Goal: Task Accomplishment & Management: Complete application form

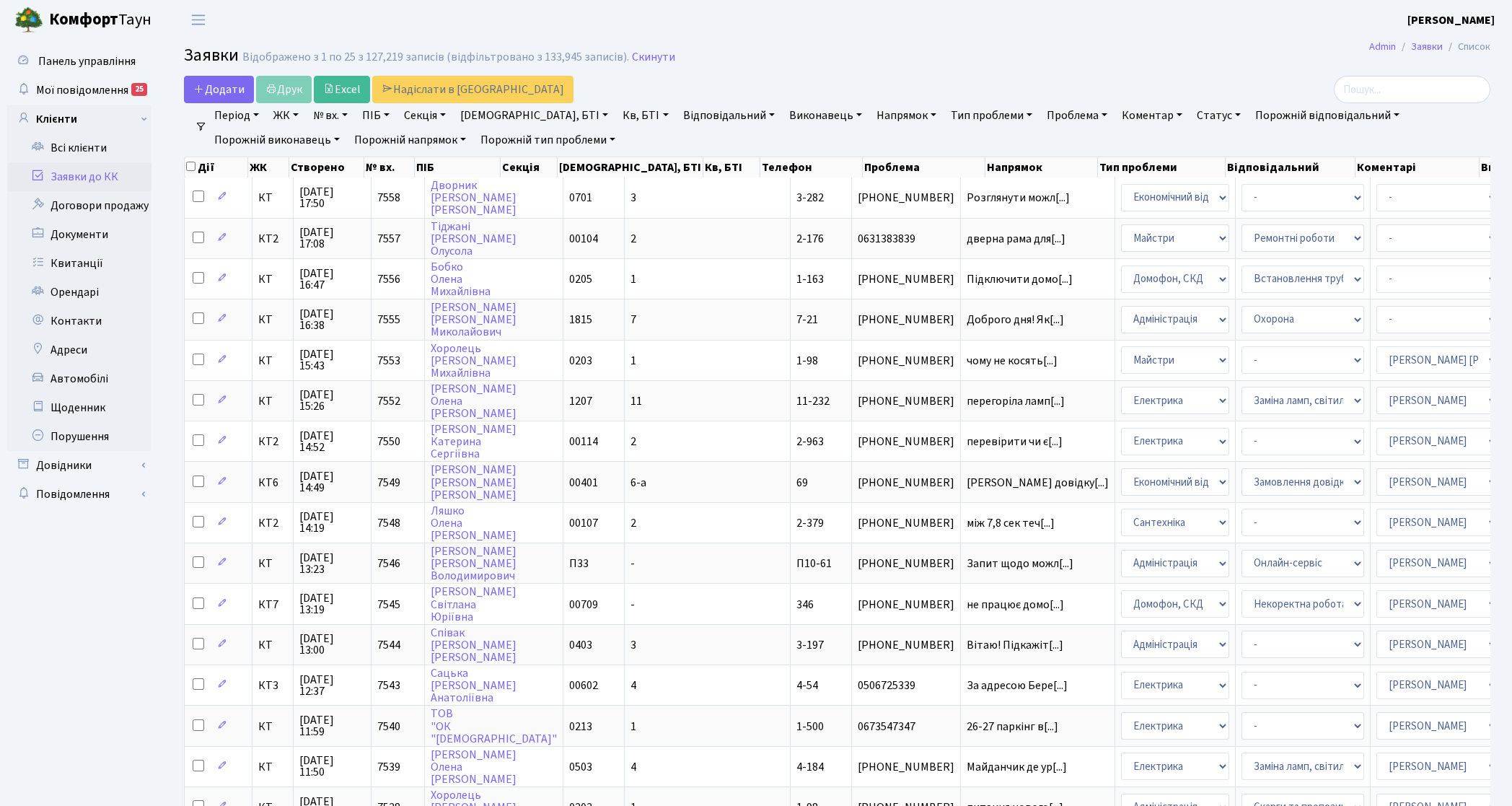
select select "25"
click at [231, 94] on span "Додати" at bounding box center [218, 89] width 51 height 16
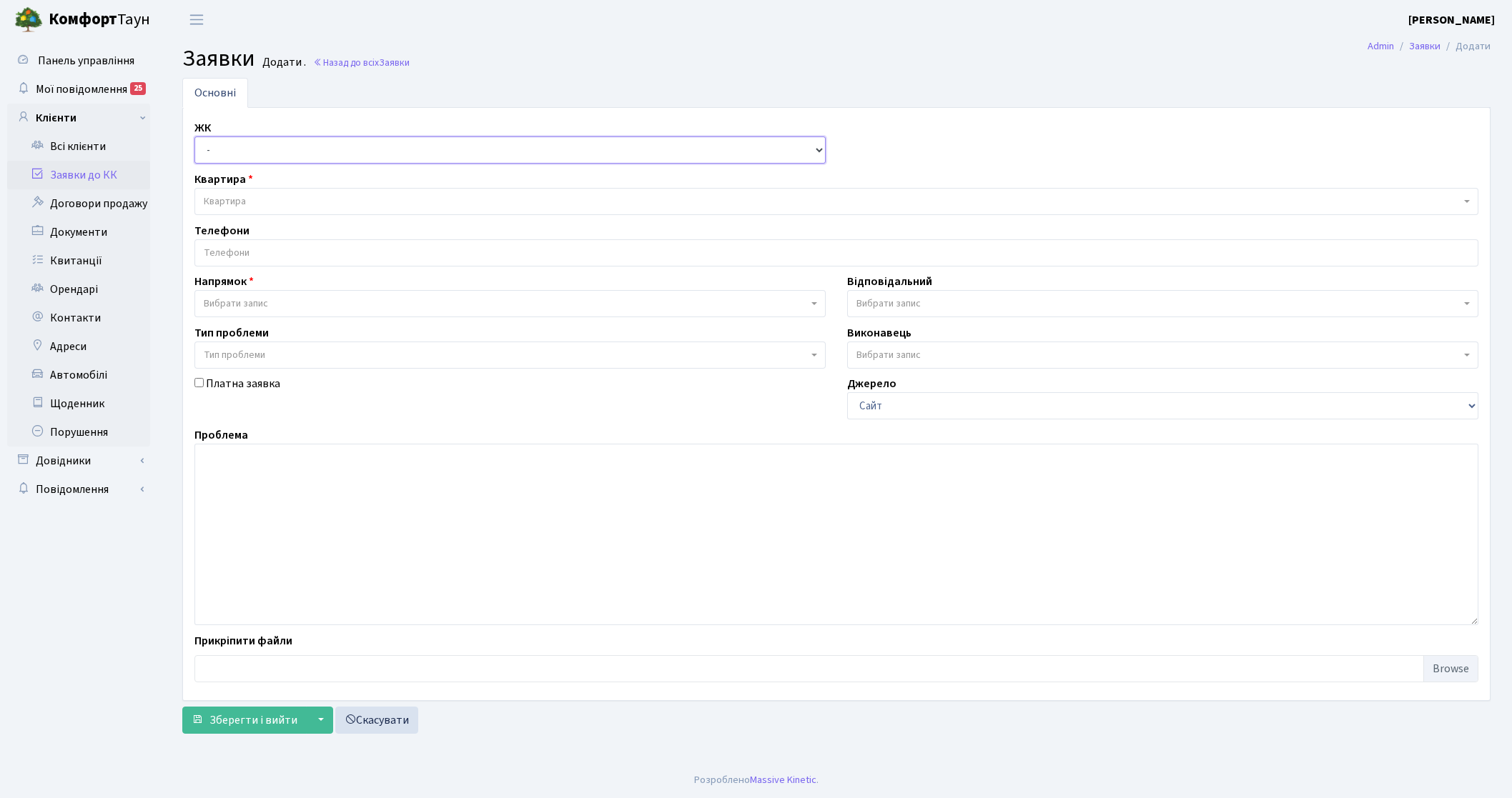
click at [248, 154] on select "- КТ, вул. Регенераторна, 4 КТ2, просп. Соборності, 17 КТ3, вул. Березнева, 16 …" at bounding box center [510, 150] width 631 height 27
select select "271"
click at [195, 137] on select "- КТ, вул. Регенераторна, 4 КТ2, просп. Соборності, 17 КТ3, вул. Березнева, 16 …" at bounding box center [510, 150] width 631 height 27
select select
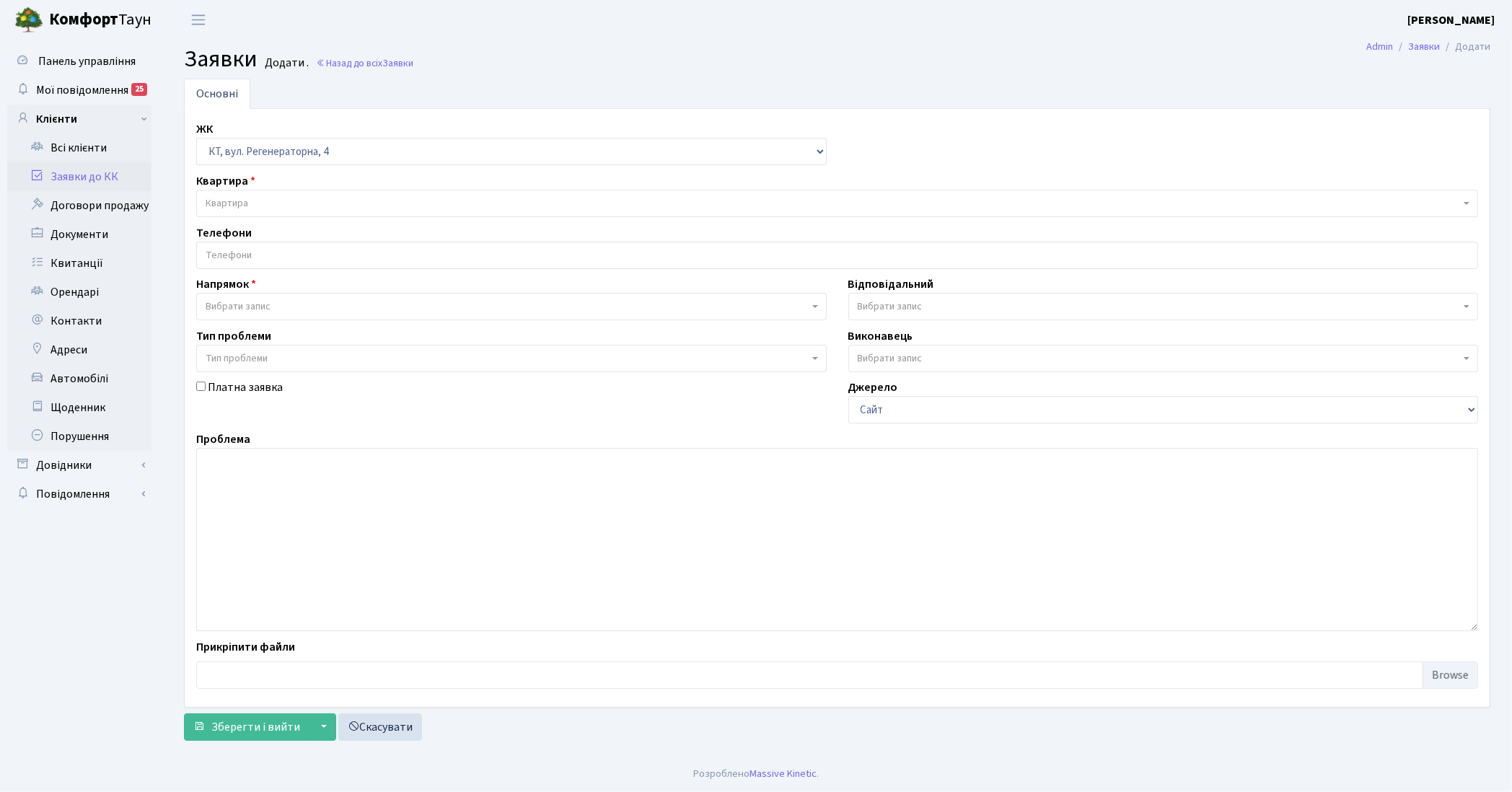
click at [265, 204] on span "Квартира" at bounding box center [832, 204] width 1254 height 14
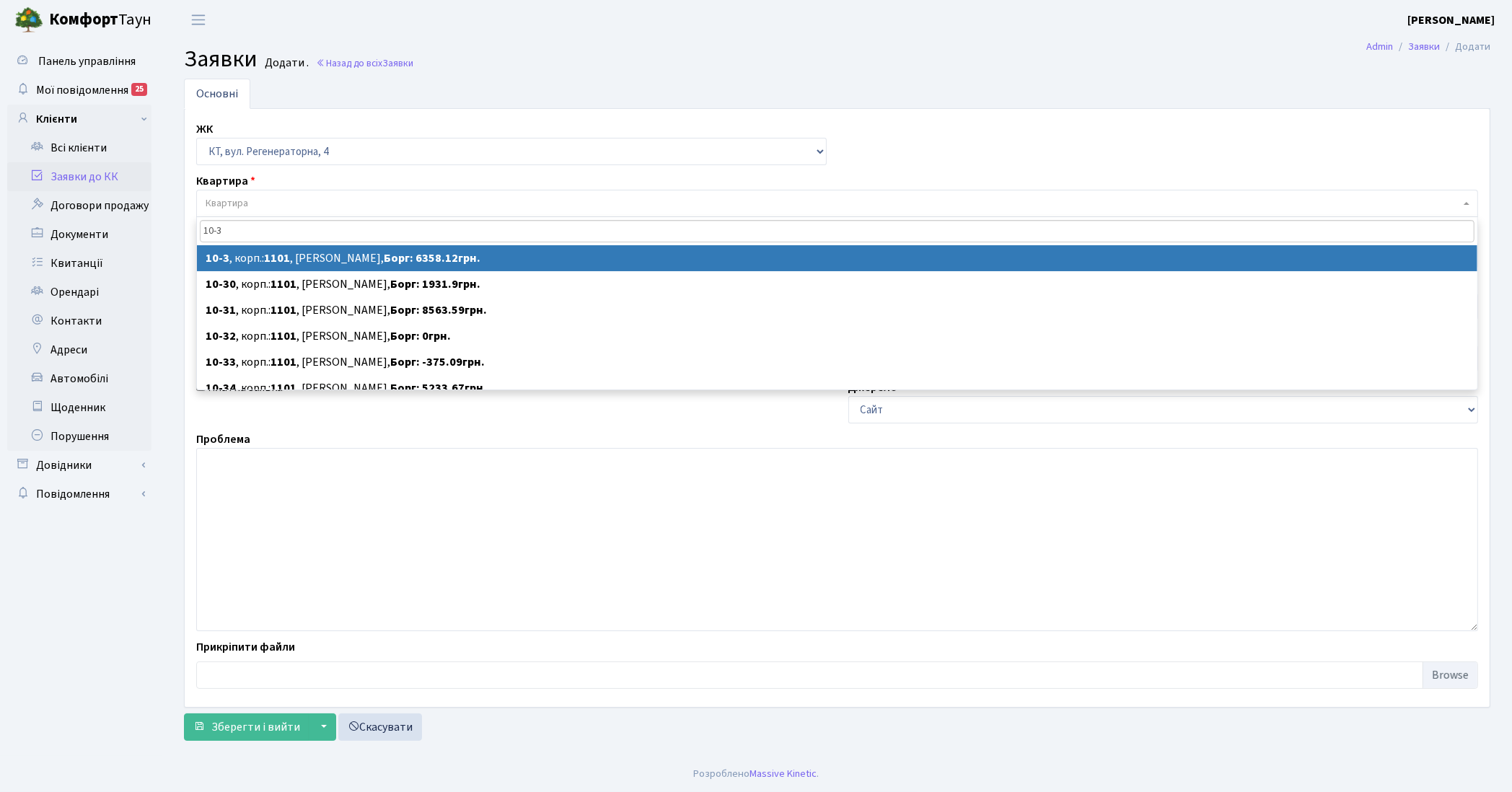
type input "10-3"
select select
select select "6572"
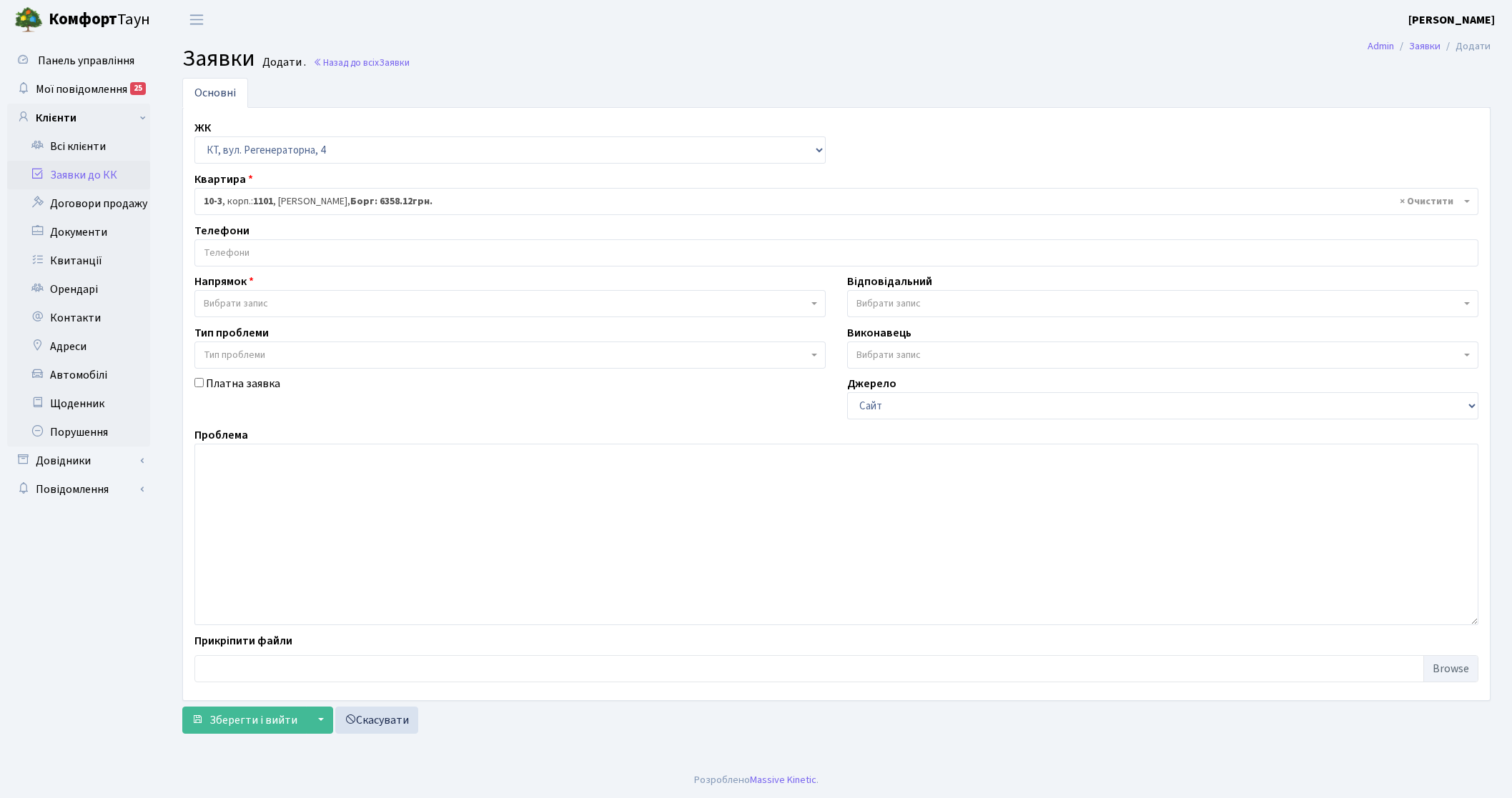
click at [272, 241] on input "search" at bounding box center [836, 252] width 1283 height 26
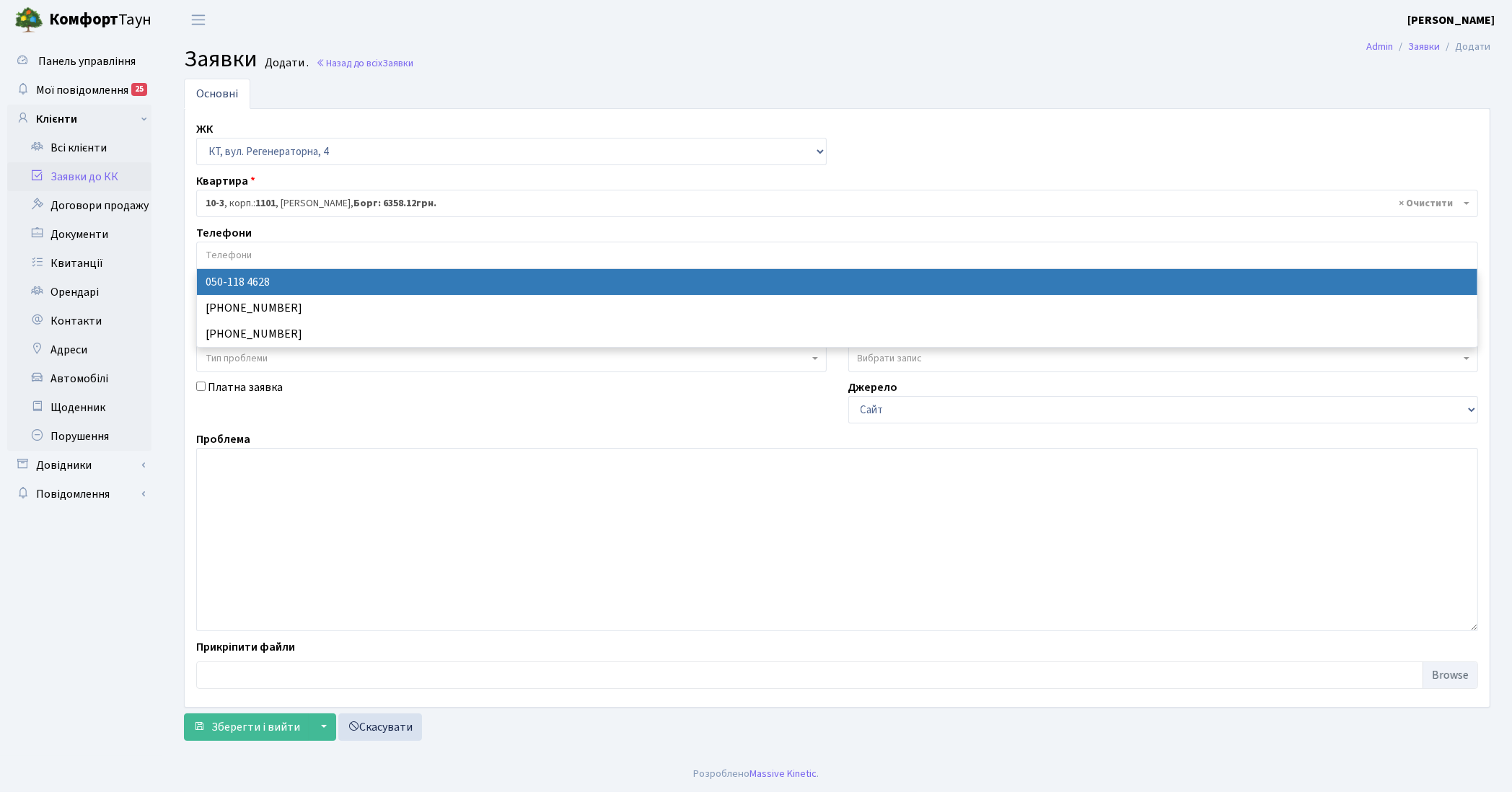
drag, startPoint x: 279, startPoint y: 279, endPoint x: 276, endPoint y: 304, distance: 25.2
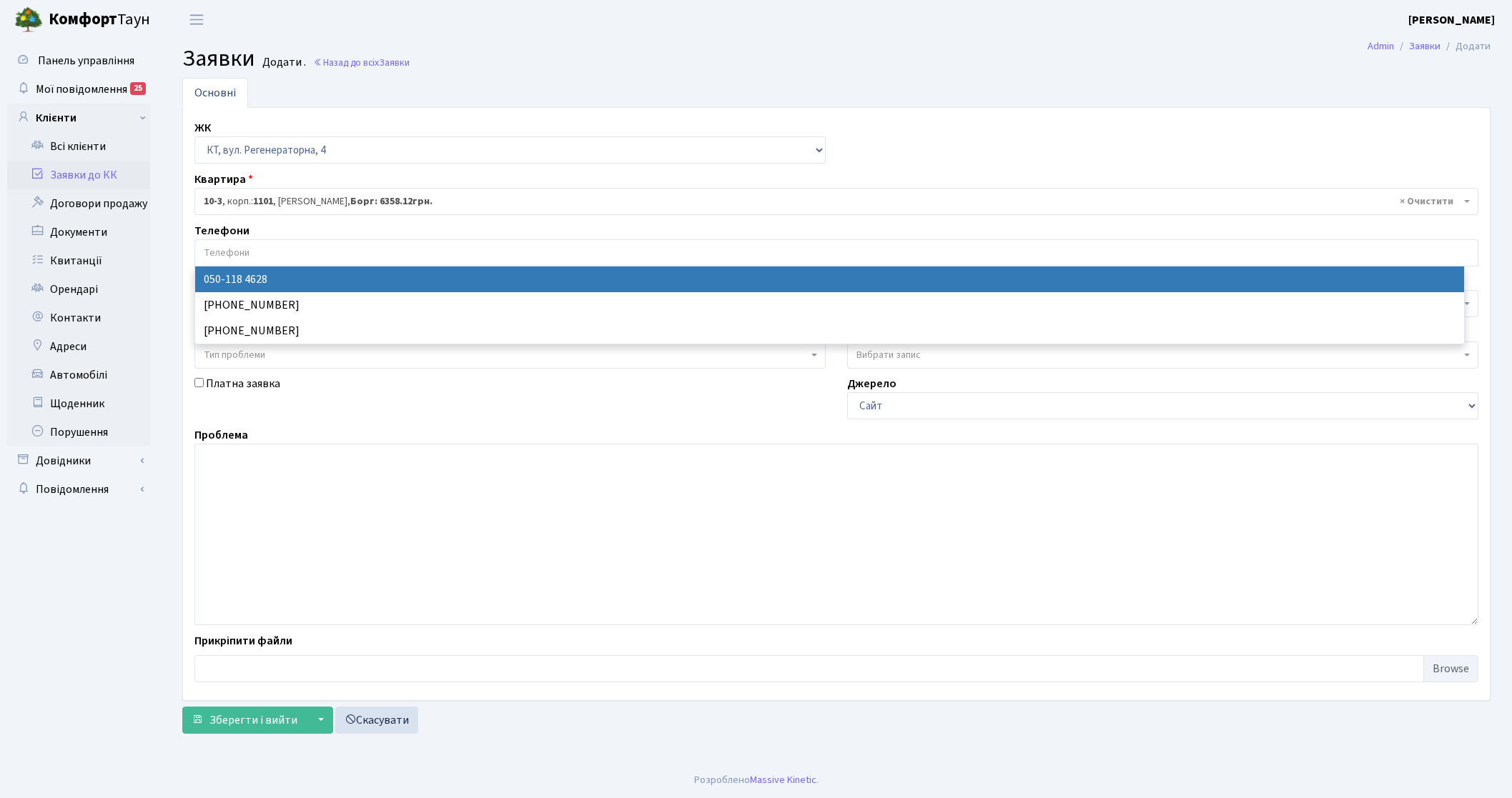
select select "115975"
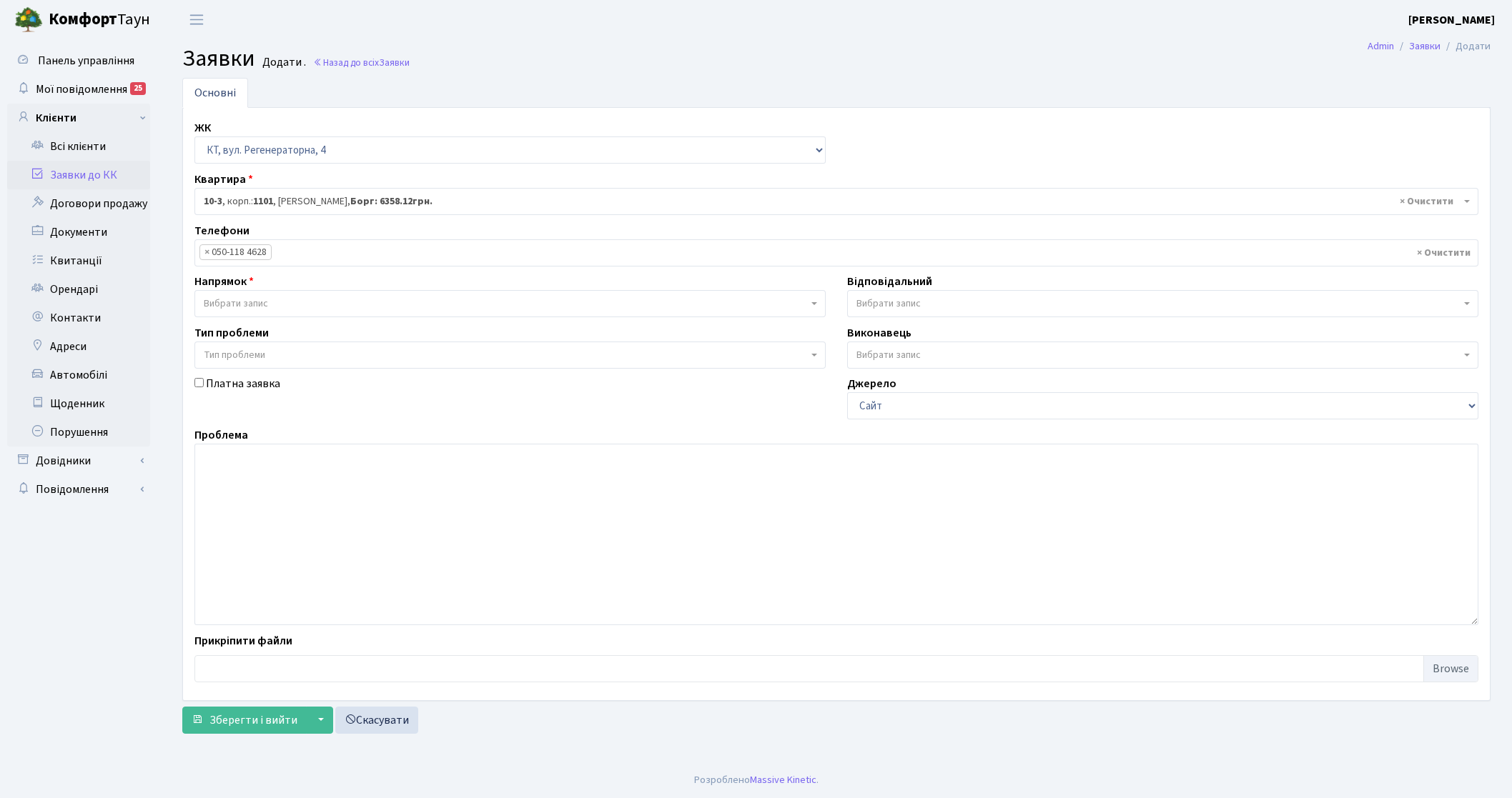
click at [259, 306] on span "Вибрати запис" at bounding box center [235, 303] width 65 height 14
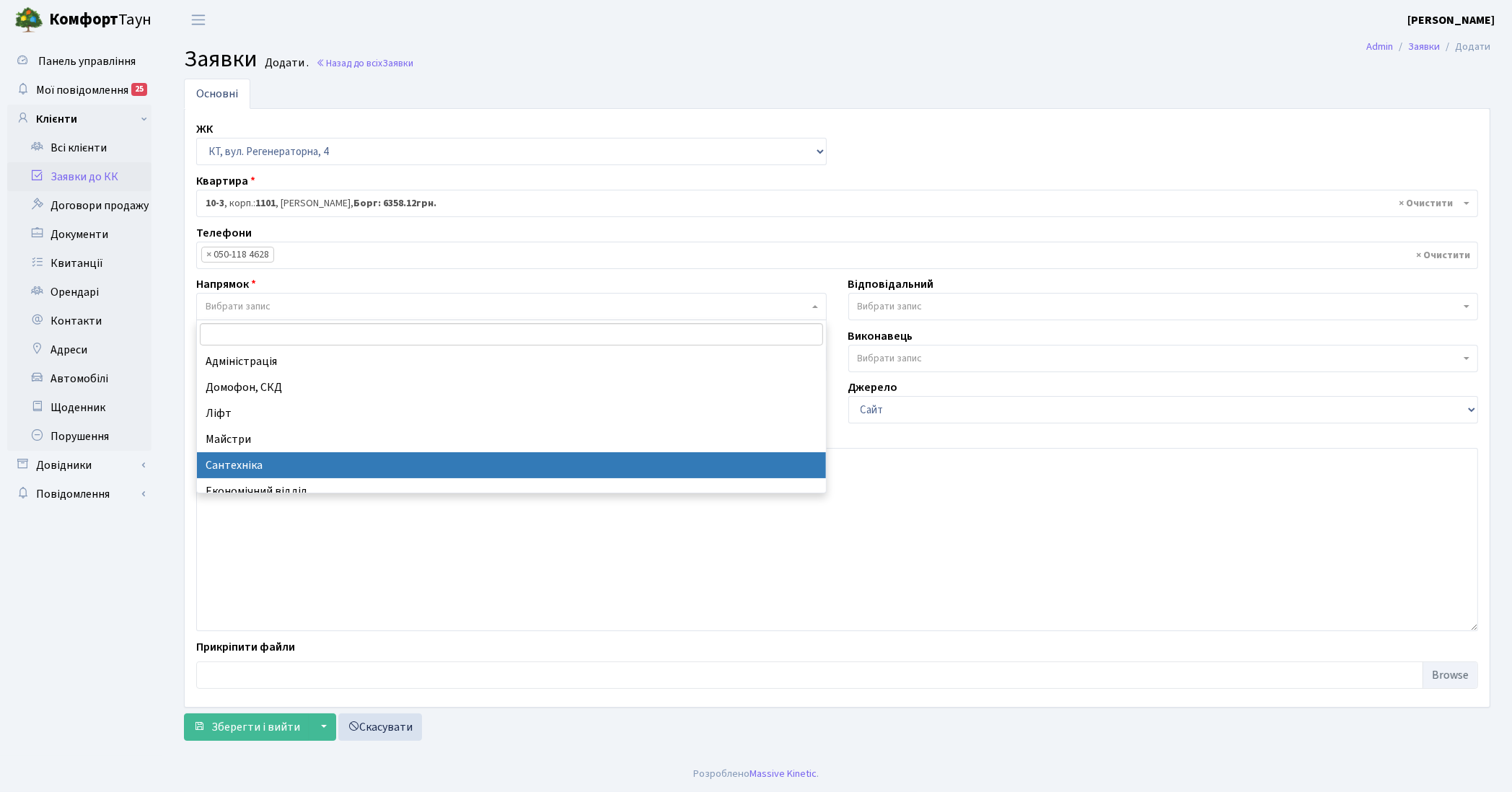
select select "2"
select select
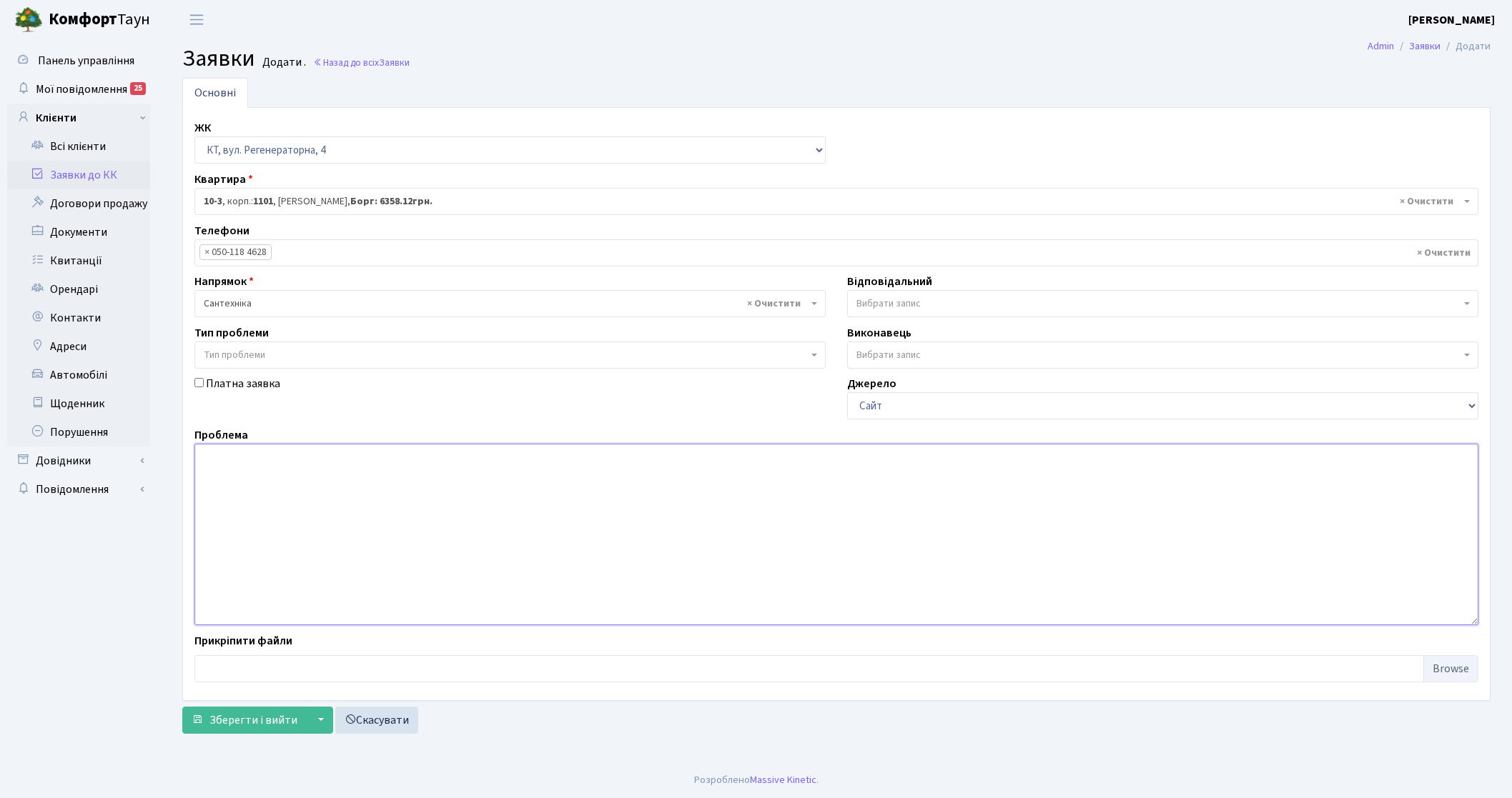
click at [302, 520] on textarea at bounding box center [837, 534] width 1284 height 181
type textarea "g/1 rfyfkspfwsz 099-669-55-11"
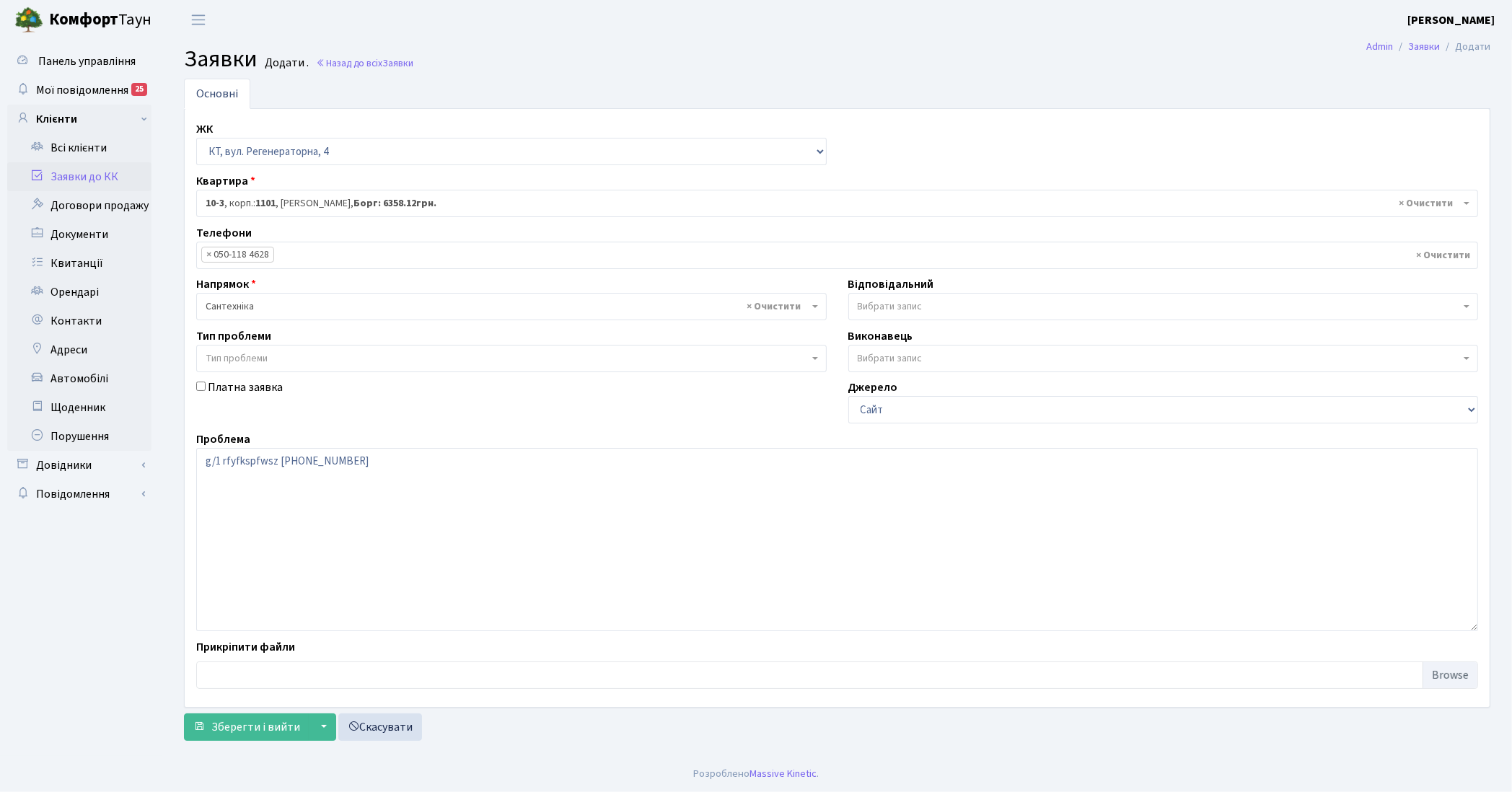
click at [873, 298] on span "Вибрати запис" at bounding box center [1164, 306] width 631 height 28
type input "n"
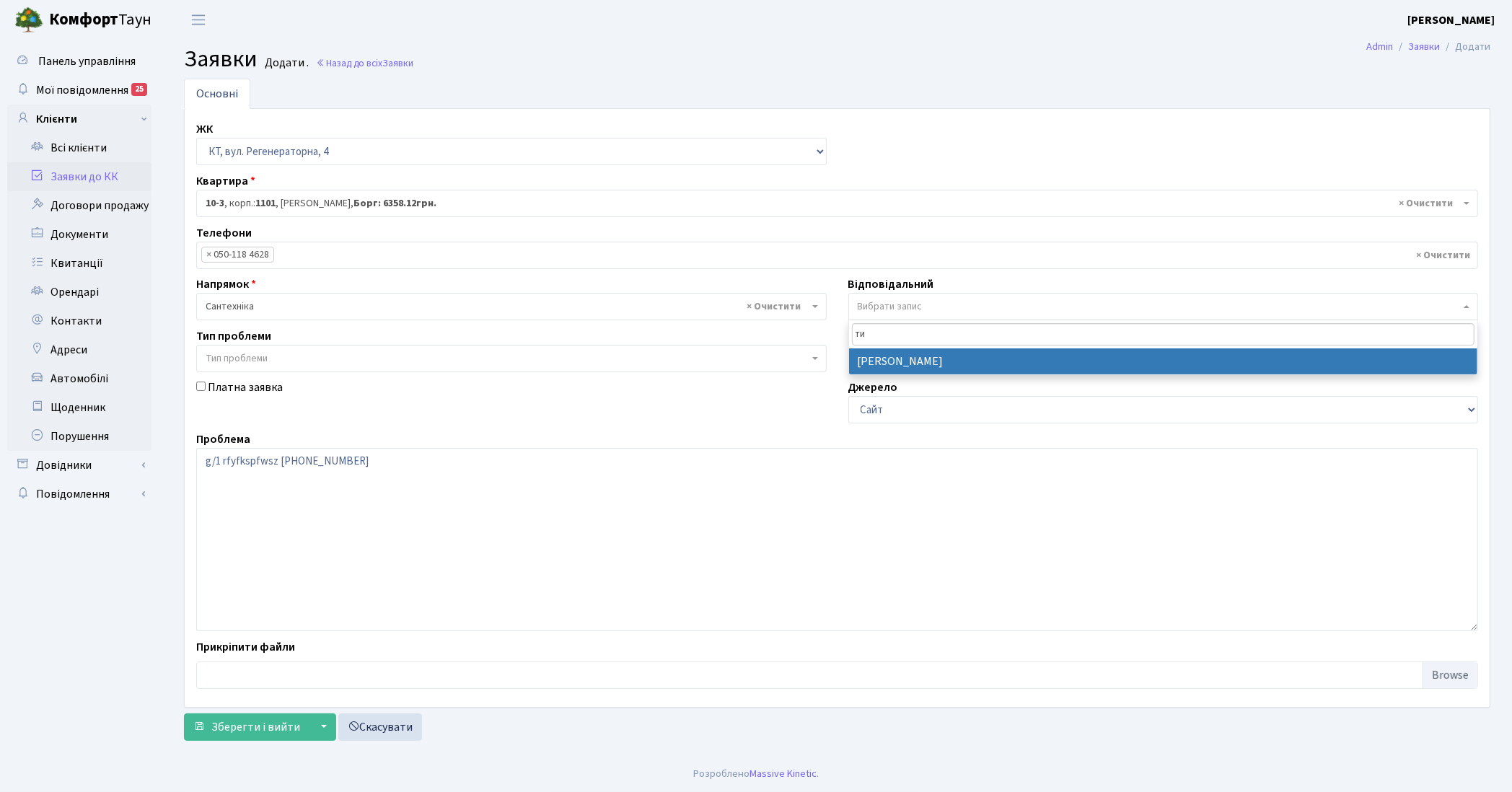
type input "ти"
select select "67"
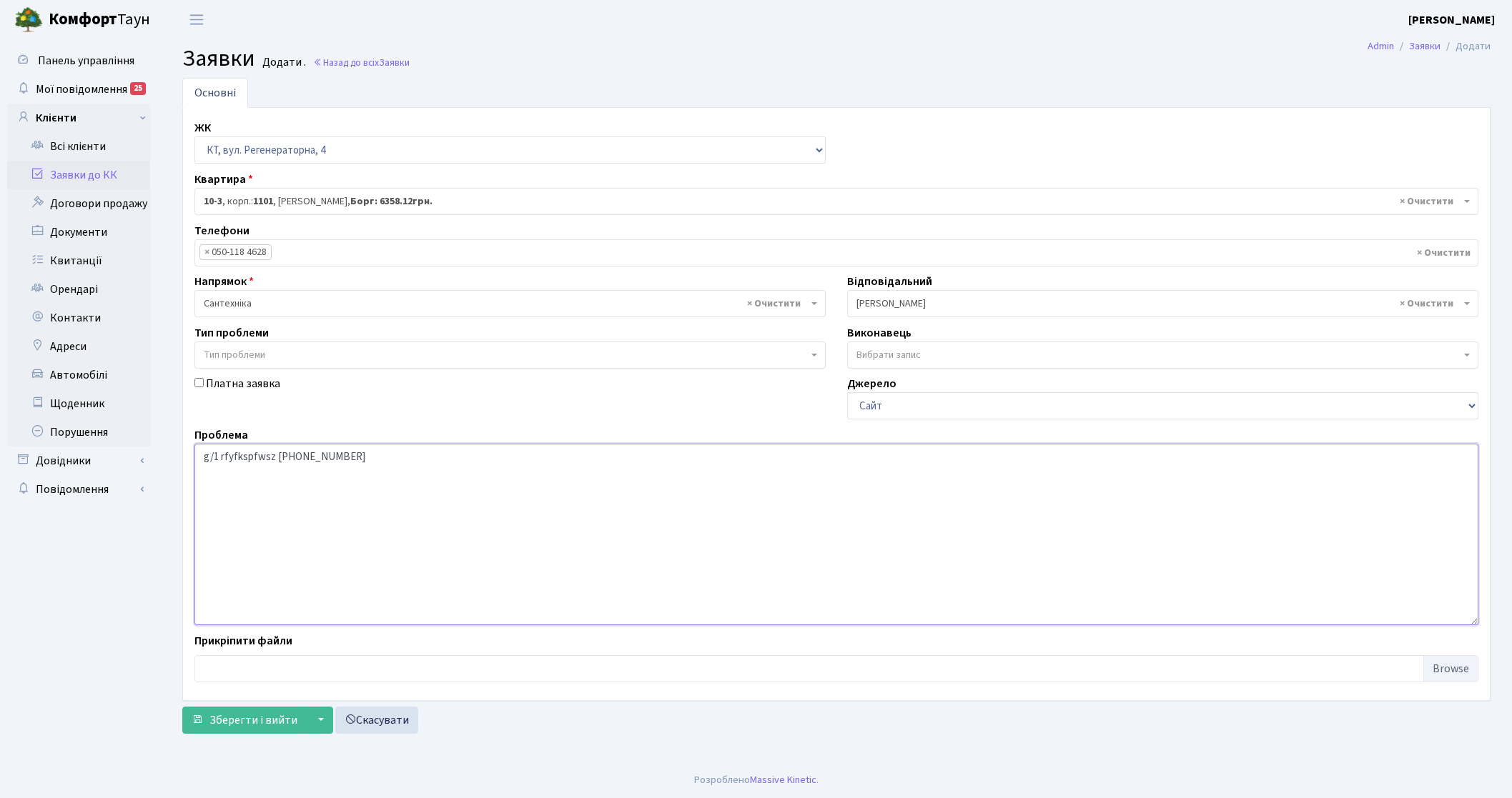
drag, startPoint x: 269, startPoint y: 458, endPoint x: -158, endPoint y: 438, distance: 427.5
click at [0, 438] on html "Комфорт Таун Токарева Ю. Д. Мій обліковий запис Вийти Панель управління Мої пов…" at bounding box center [756, 399] width 1512 height 798
type textarea "п.1 каналізація в квартиру [PHONE_NUMBER]"
click at [245, 717] on span "Зберегти і вийти" at bounding box center [253, 720] width 88 height 16
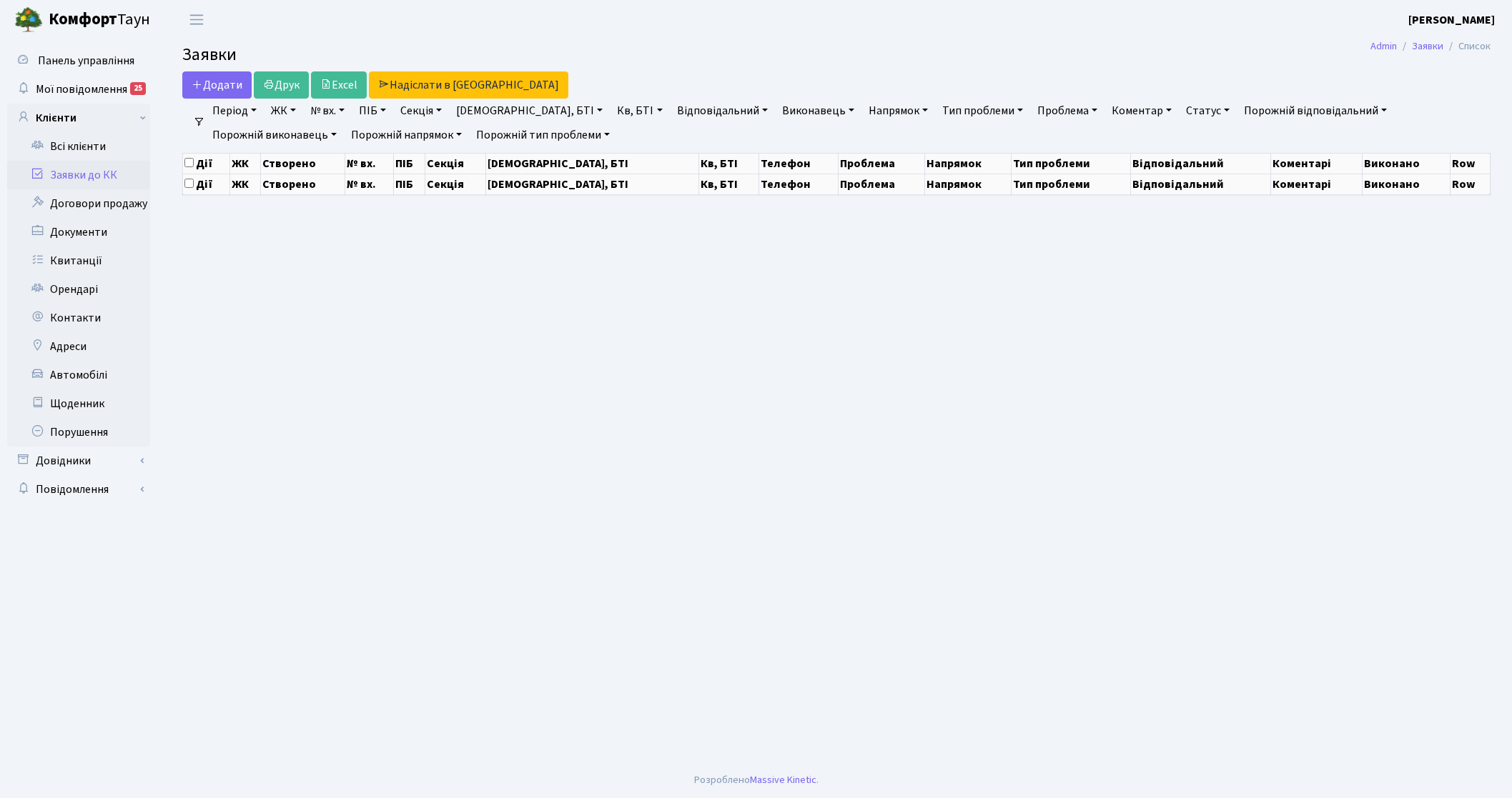
select select "25"
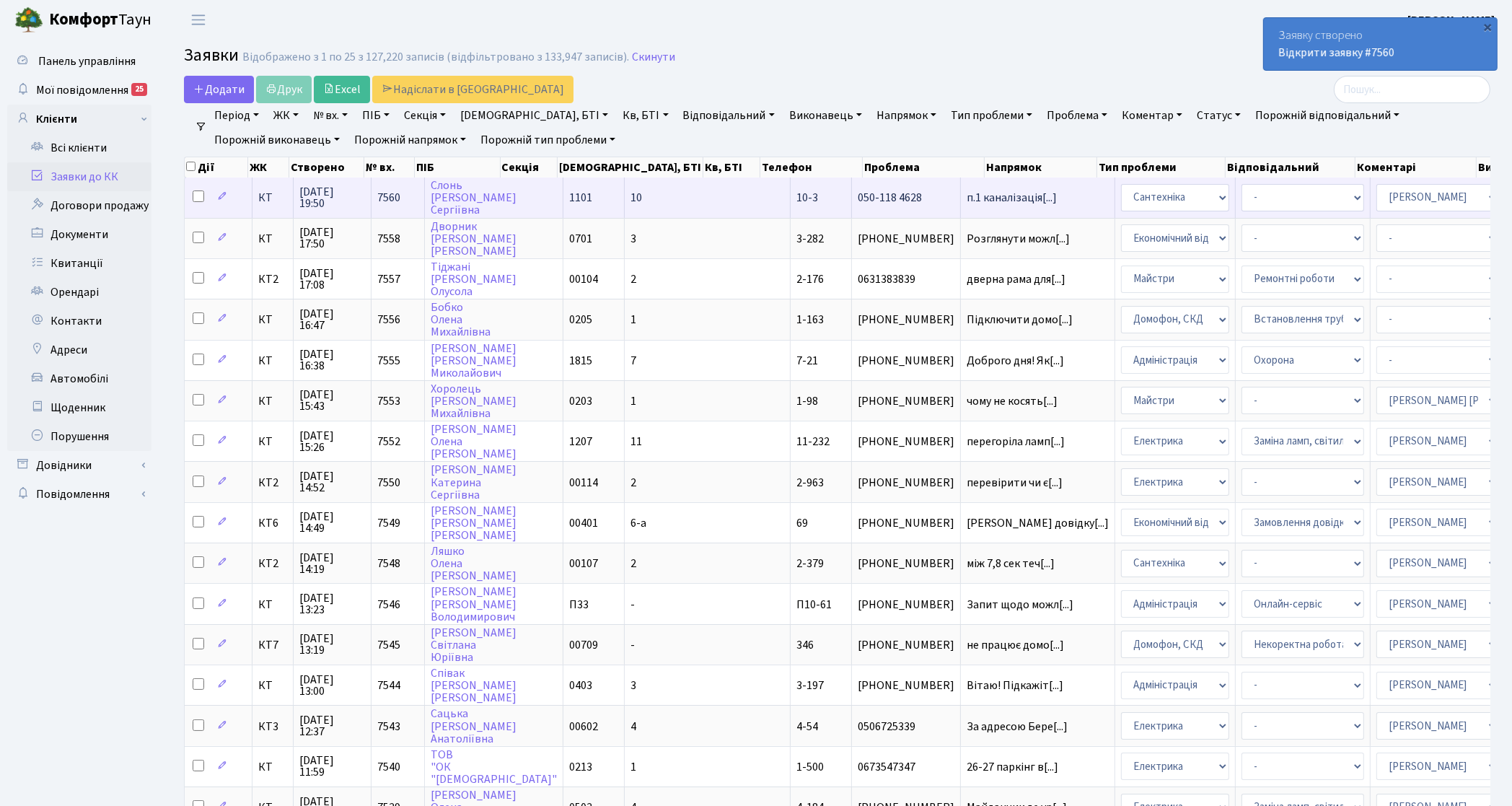
click at [268, 205] on td "КТ" at bounding box center [273, 197] width 41 height 39
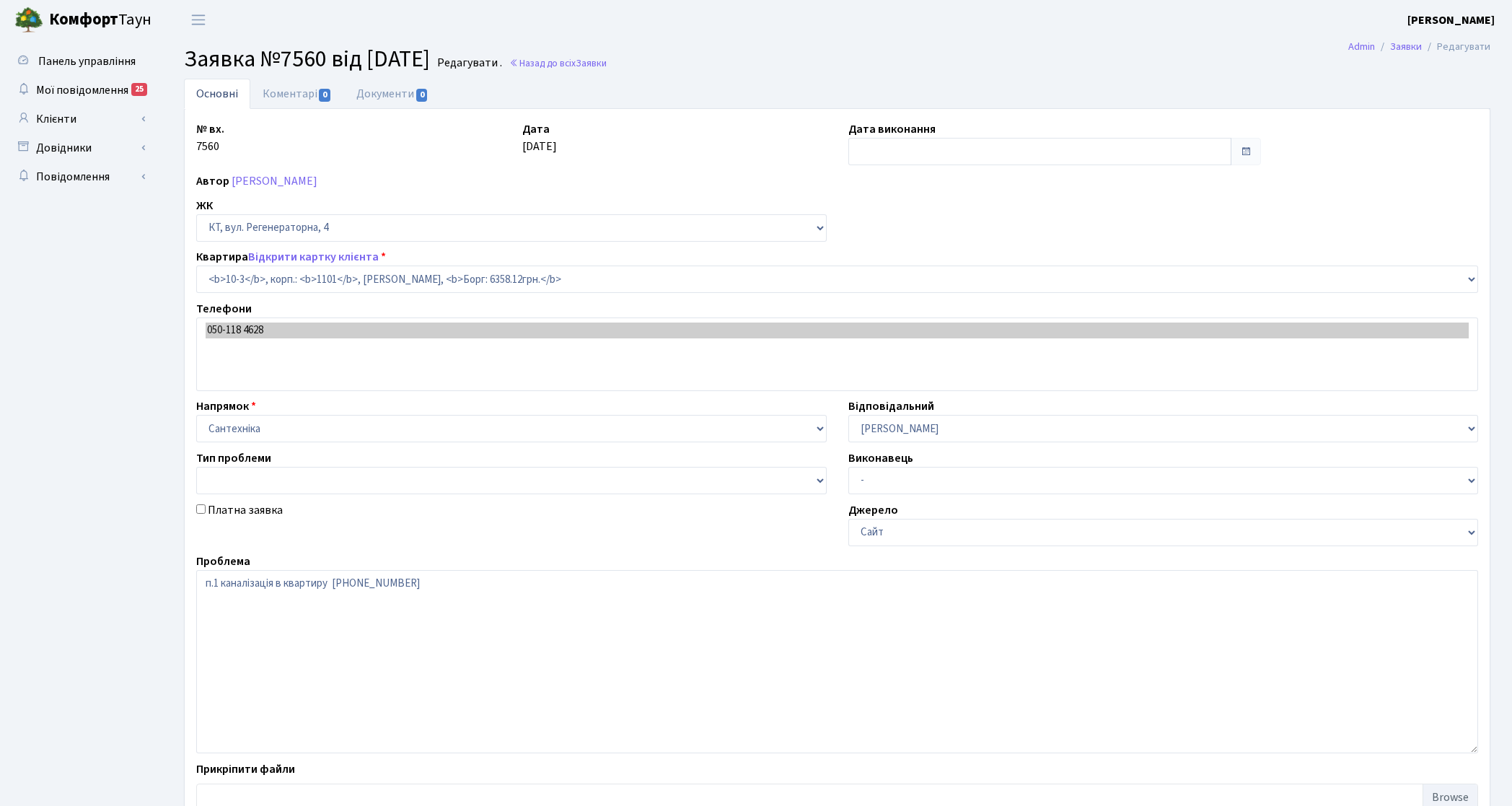
select select "6572"
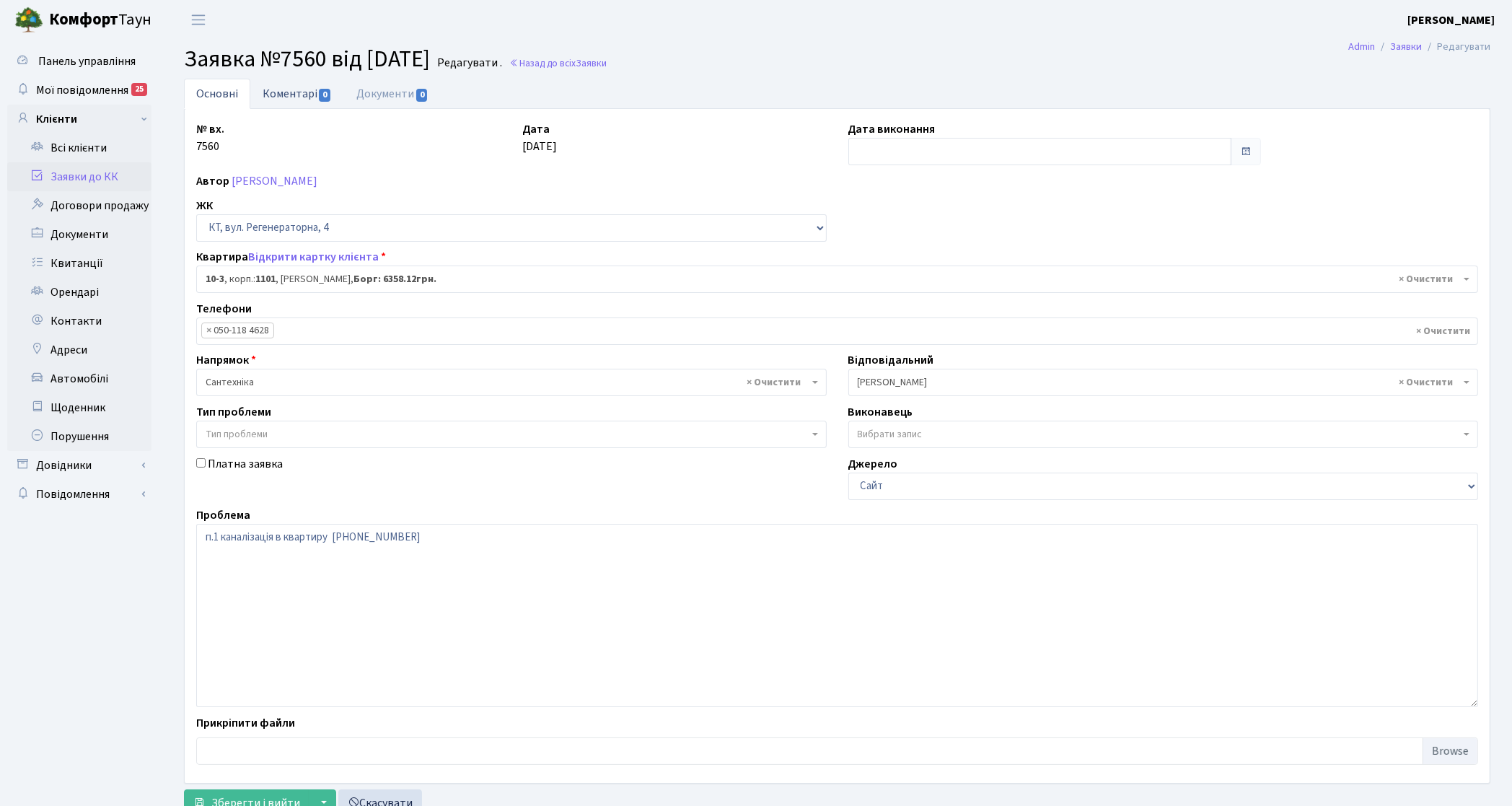
click at [280, 96] on link "Коментарі 0" at bounding box center [297, 93] width 94 height 29
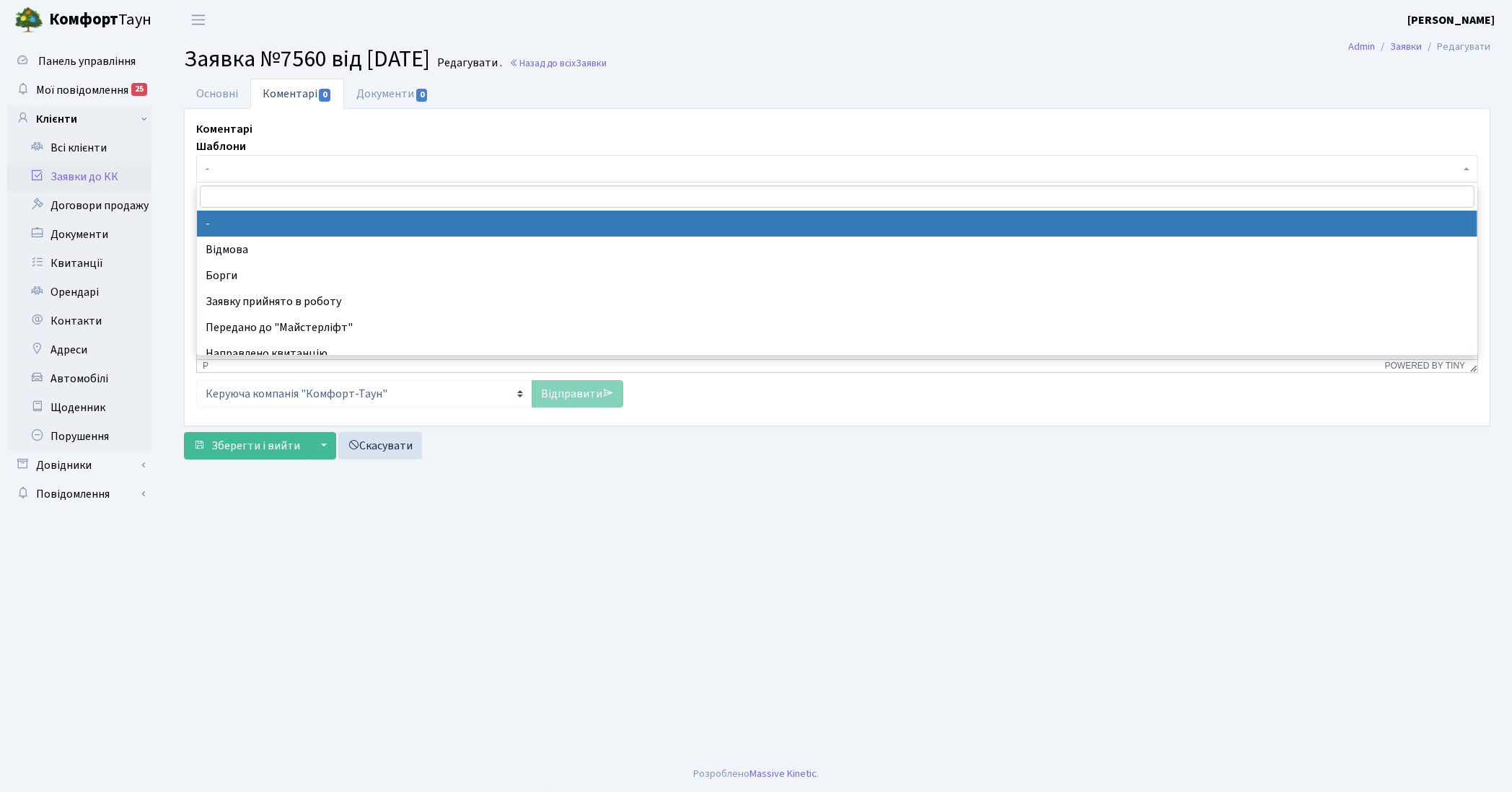
click at [260, 168] on span "-" at bounding box center [832, 169] width 1254 height 14
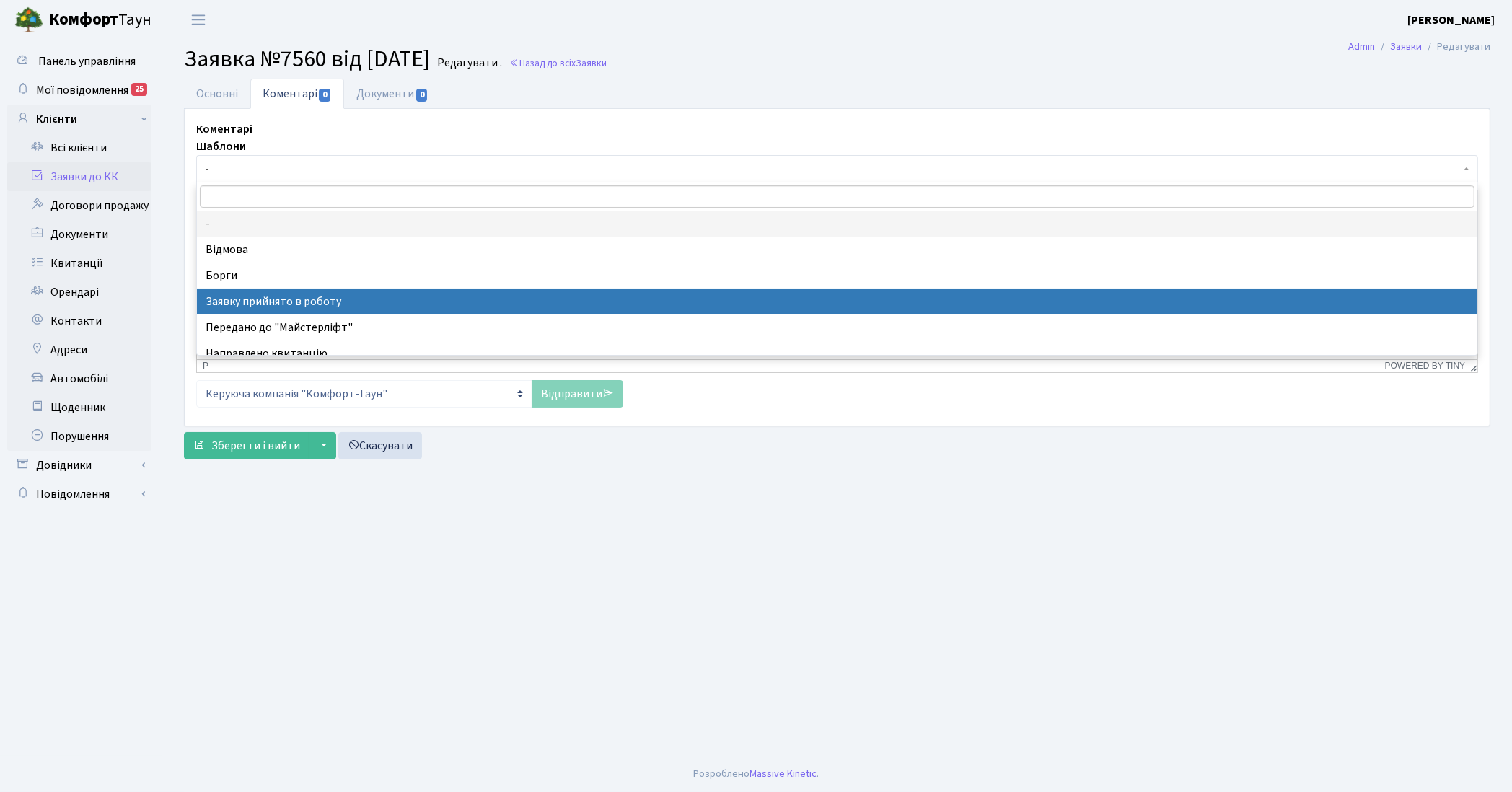
select select "7"
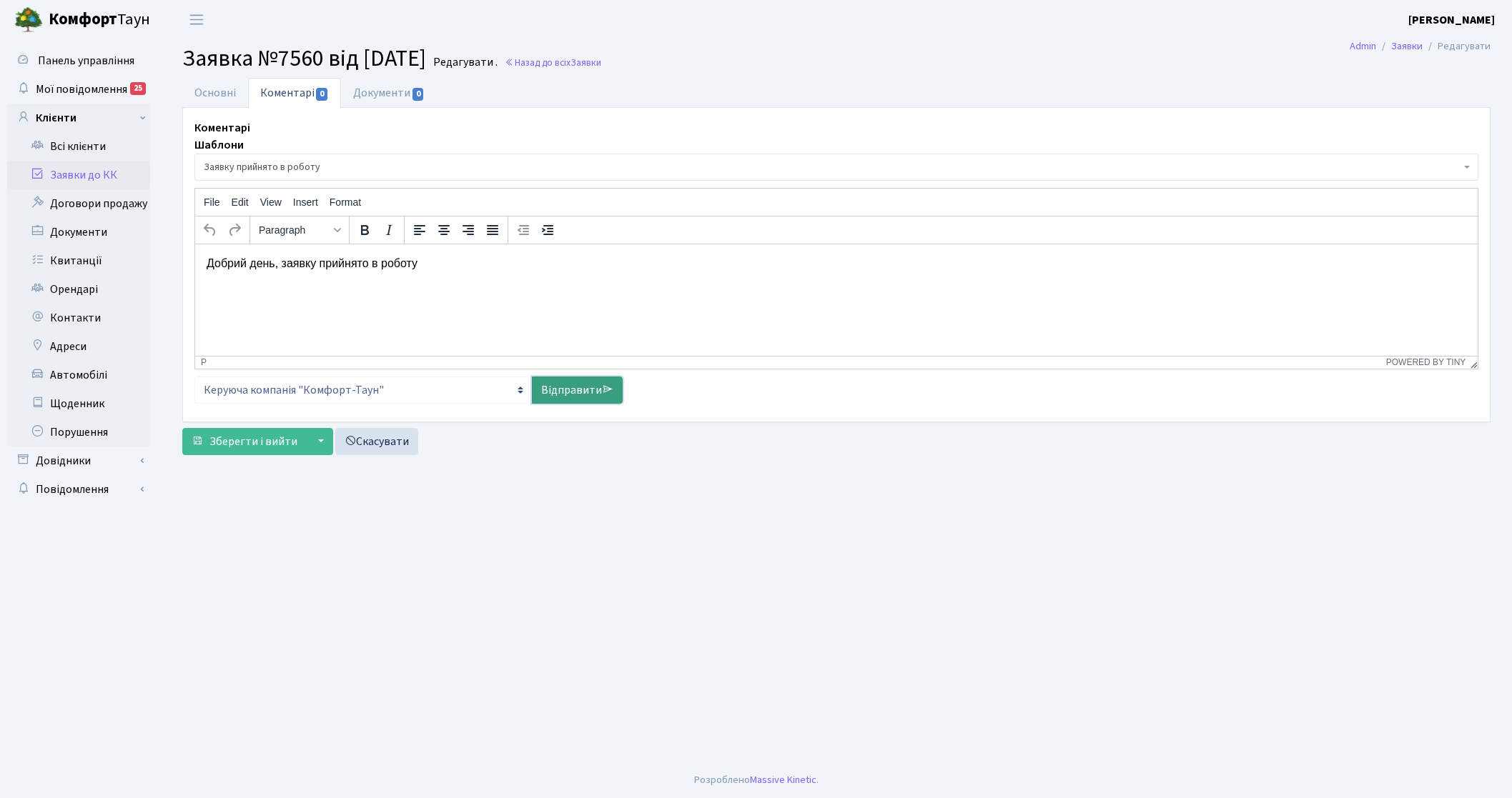
click at [569, 384] on link "Відправити" at bounding box center [577, 390] width 91 height 27
select select
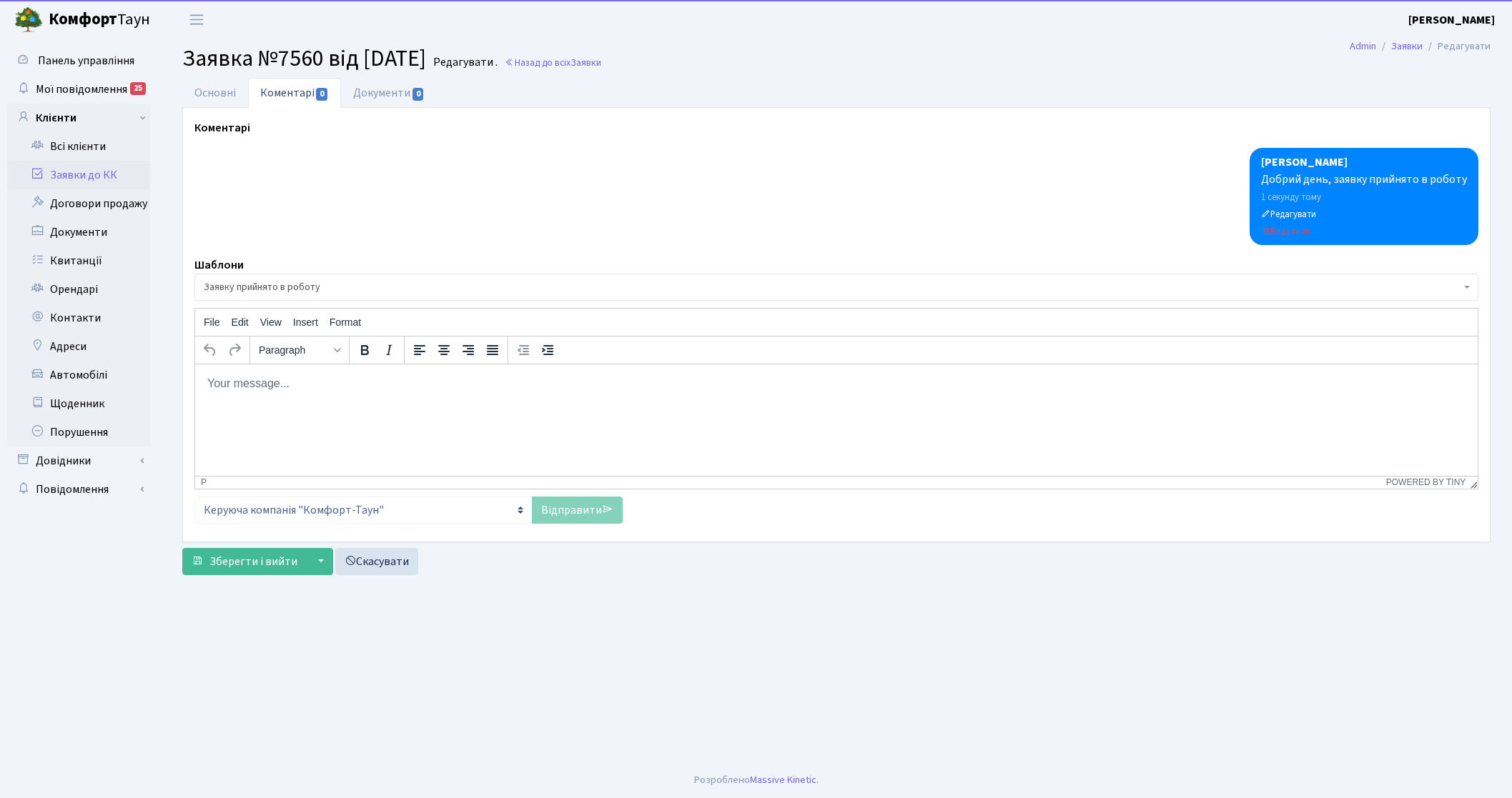
click at [93, 173] on link "Заявки до КК" at bounding box center [79, 175] width 143 height 28
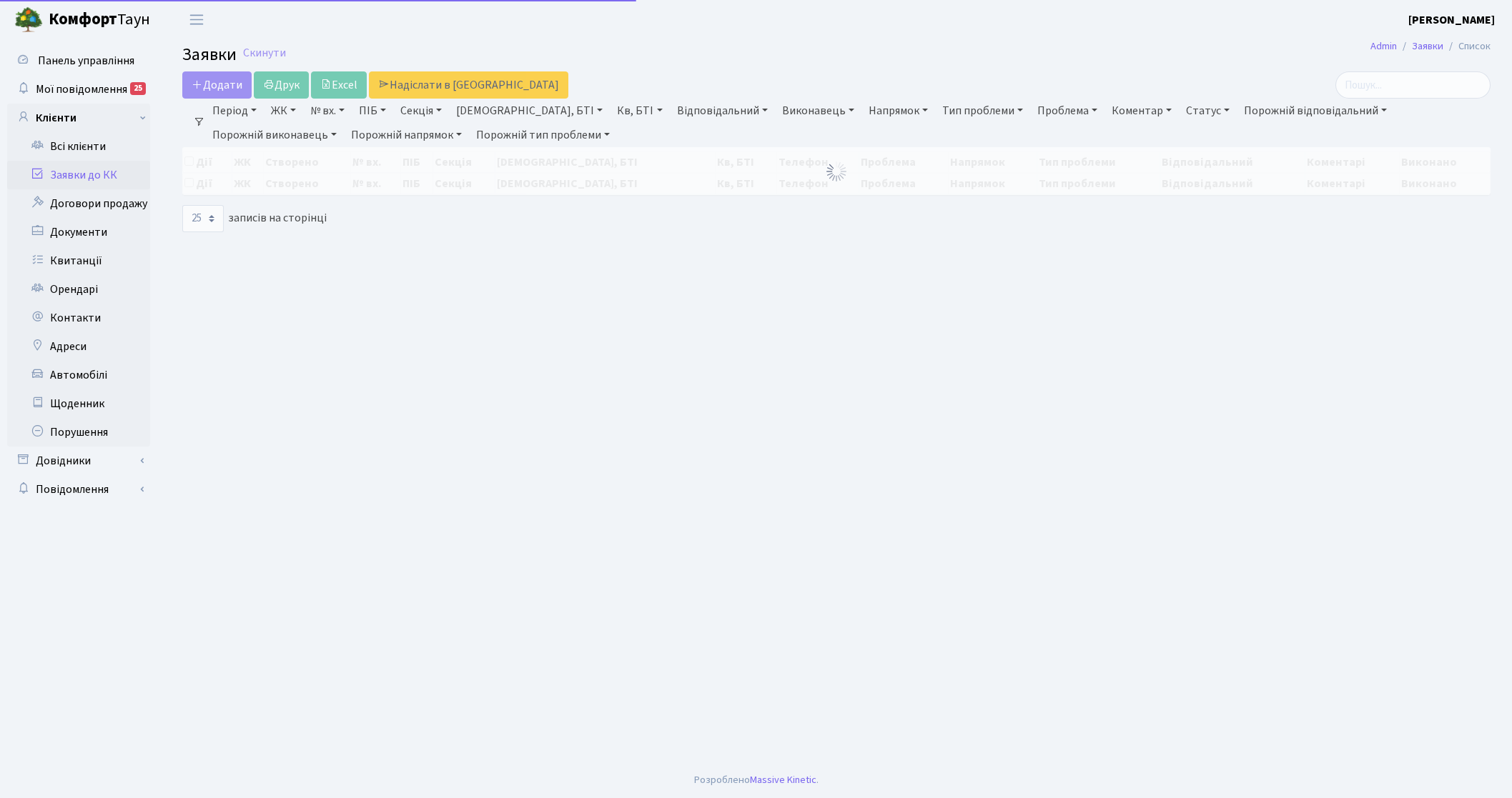
select select "25"
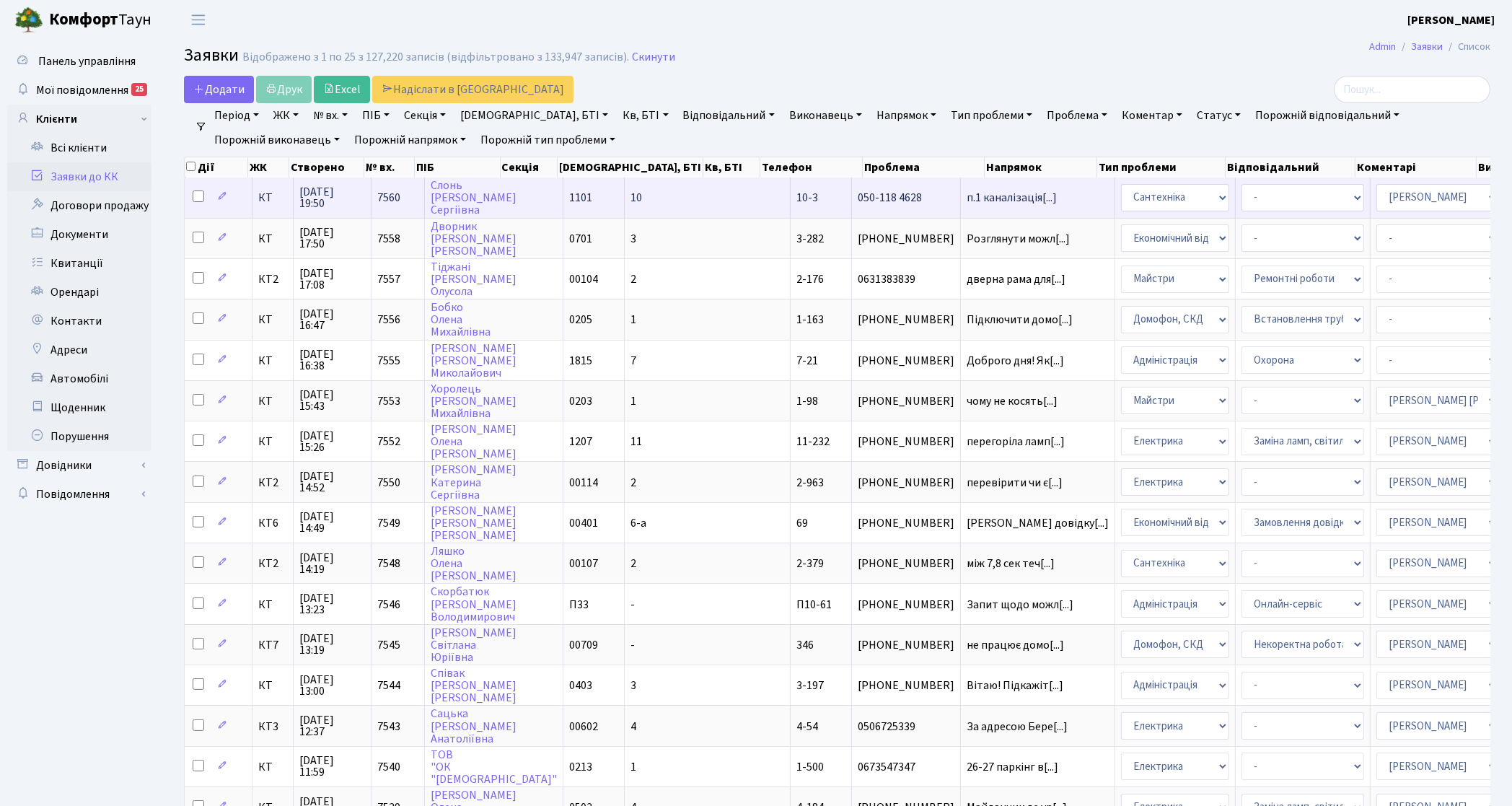
click at [271, 193] on span "КТ" at bounding box center [272, 197] width 29 height 12
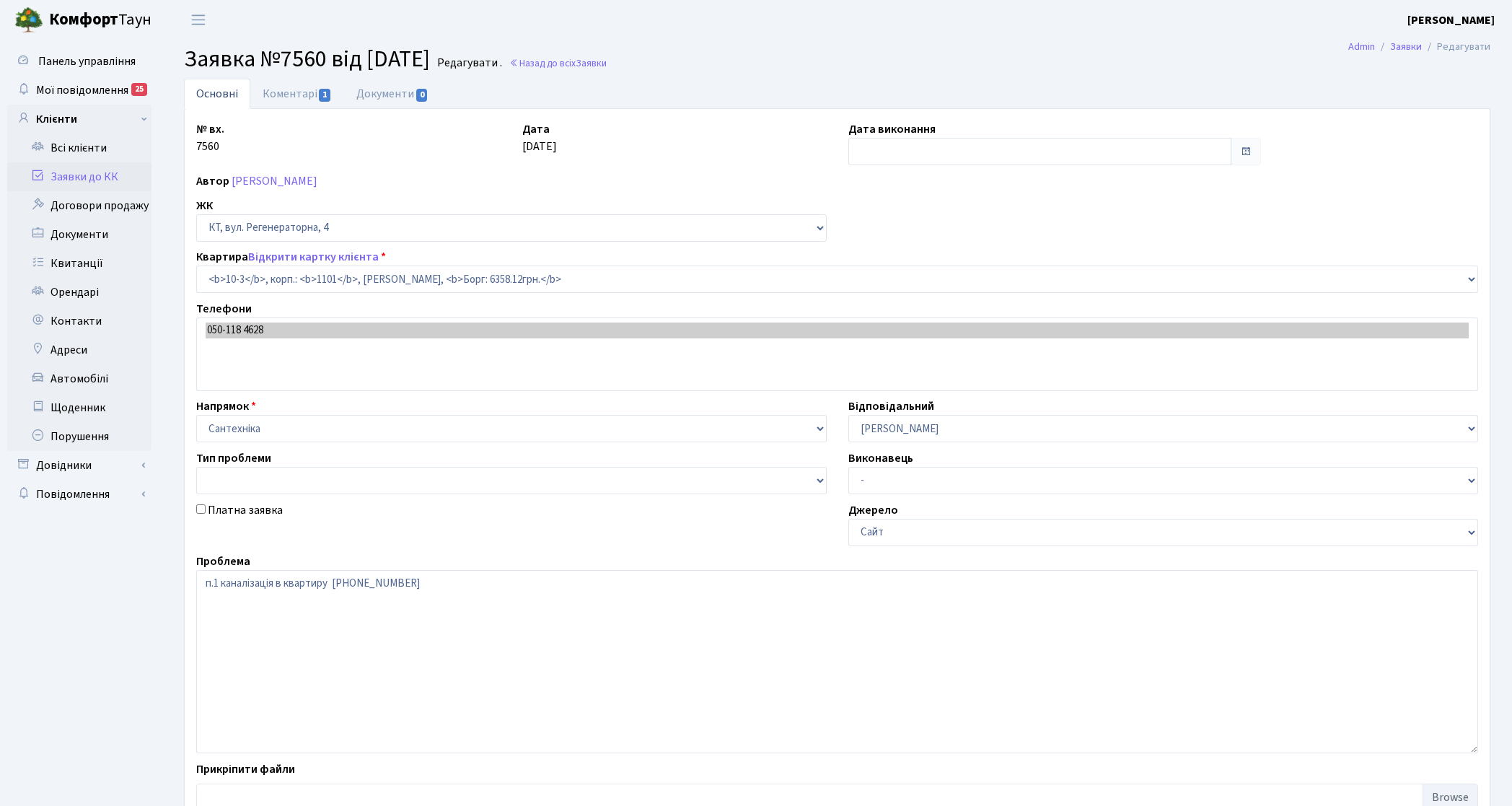
select select "6572"
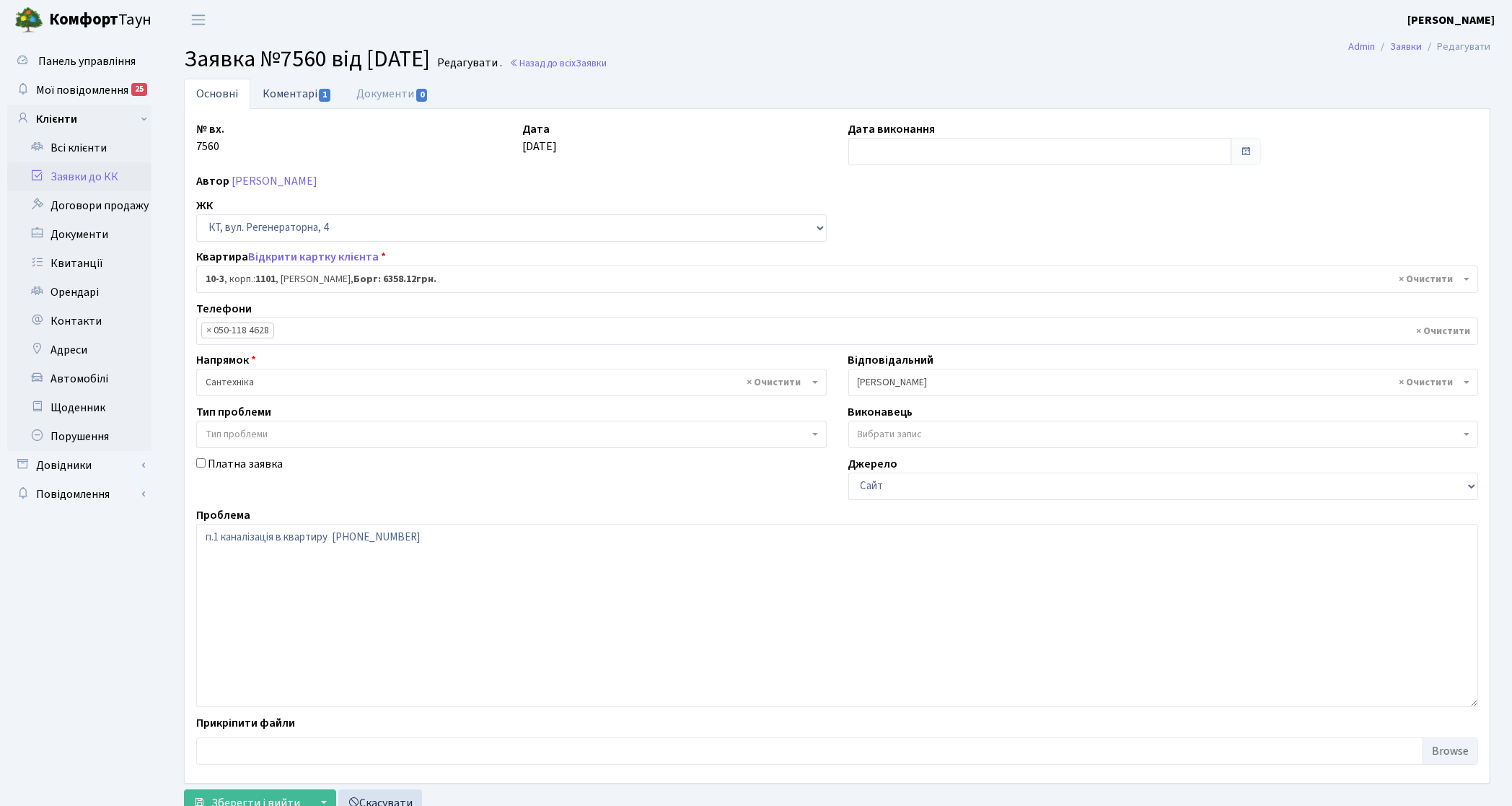
click at [325, 88] on link "Коментарі 1" at bounding box center [297, 93] width 94 height 29
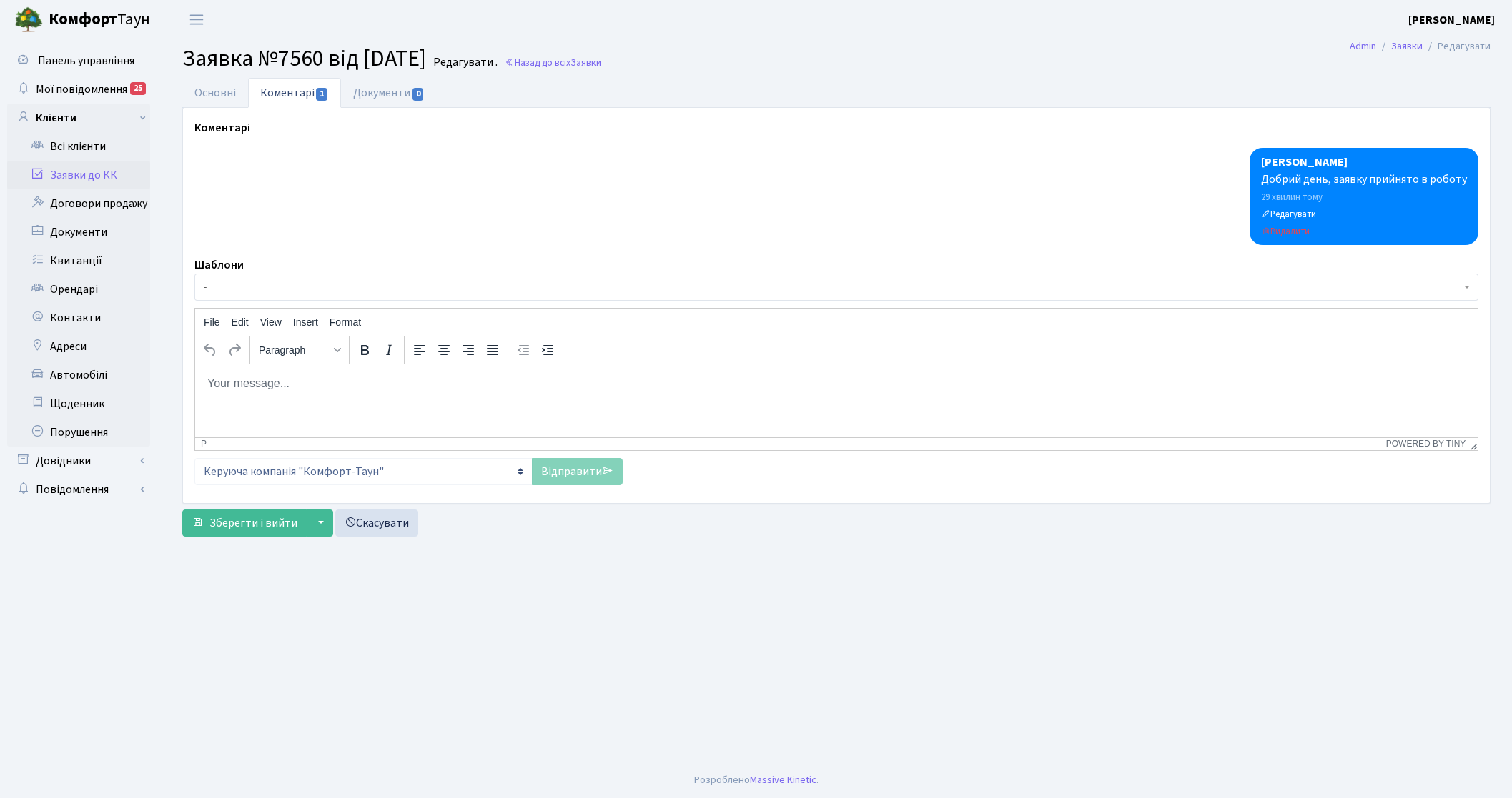
click at [377, 387] on p "Rich Text Area. Press ALT-0 for help." at bounding box center [836, 383] width 1260 height 16
click at [269, 386] on p "перевірено каналізація" at bounding box center [836, 383] width 1260 height 16
click at [384, 391] on html "перевірено каналізація" at bounding box center [836, 383] width 1283 height 39
click at [609, 476] on icon at bounding box center [607, 471] width 12 height 12
